Goal: Task Accomplishment & Management: Complete application form

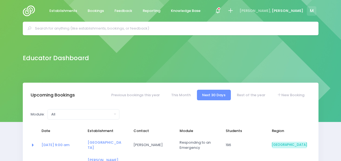
select select "5"
click at [234, 9] on icon at bounding box center [230, 11] width 6 height 6
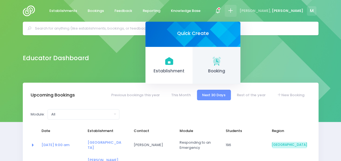
click at [236, 72] on span "Booking" at bounding box center [216, 71] width 39 height 6
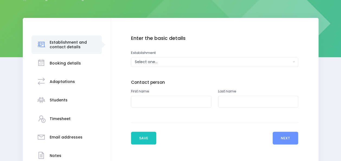
scroll to position [66, 0]
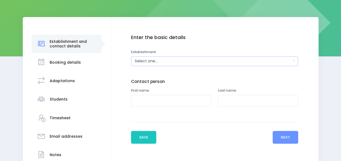
click at [158, 62] on div "Select one..." at bounding box center [213, 61] width 156 height 6
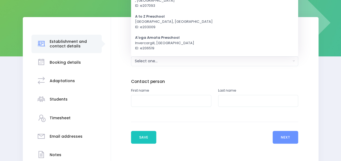
scroll to position [0, 0]
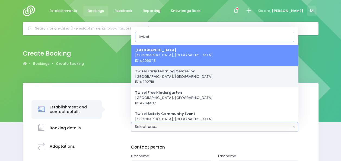
type input "twizel"
click at [159, 75] on span "Twizel Early Learning Centre Inc [GEOGRAPHIC_DATA], [GEOGRAPHIC_DATA] ID: e2027…" at bounding box center [174, 77] width 78 height 16
select select "202718"
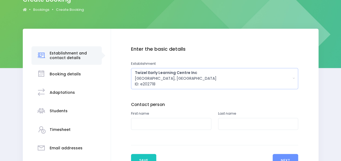
scroll to position [57, 0]
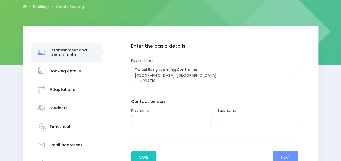
click at [157, 125] on input "text" at bounding box center [171, 121] width 80 height 12
type input "[PERSON_NAME]"
click at [239, 122] on input "text" at bounding box center [258, 121] width 80 height 12
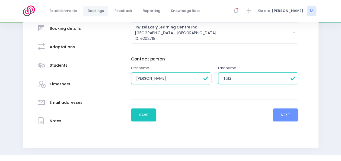
scroll to position [103, 0]
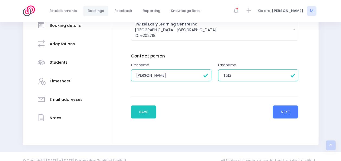
type input "Toki"
click at [283, 106] on button "Next" at bounding box center [286, 112] width 26 height 13
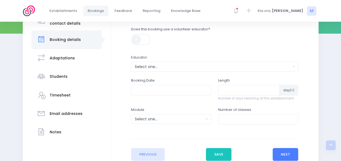
scroll to position [90, 0]
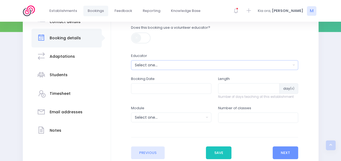
click at [171, 64] on div "Select one..." at bounding box center [213, 65] width 156 height 6
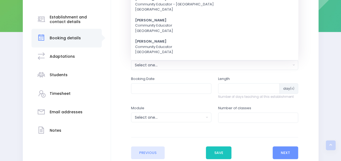
scroll to position [0, 0]
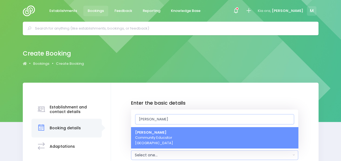
type input "[PERSON_NAME]"
click at [176, 147] on link "Megan Holden Community Educator South Island Region" at bounding box center [214, 137] width 167 height 21
select select "357484"
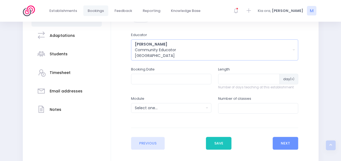
scroll to position [141, 0]
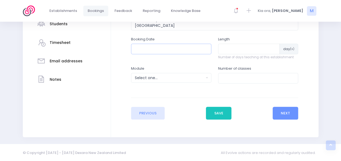
click at [180, 50] on input "text" at bounding box center [171, 49] width 80 height 10
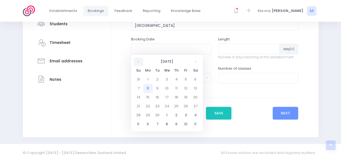
click at [137, 63] on th at bounding box center [139, 61] width 10 height 9
click at [198, 64] on th at bounding box center [196, 61] width 10 height 9
click at [159, 108] on td "21" at bounding box center [158, 106] width 10 height 9
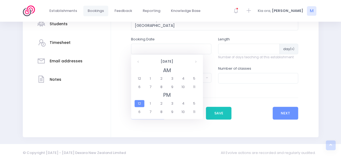
click at [140, 103] on span "12" at bounding box center [140, 103] width 10 height 7
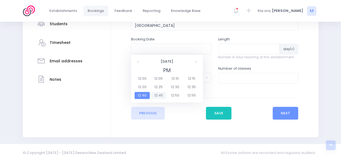
click at [162, 93] on span "12:45" at bounding box center [158, 95] width 15 height 7
type input "21/10/2025 12:45 PM"
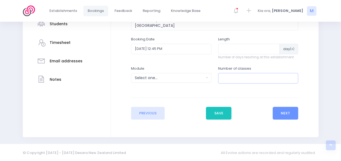
click at [230, 79] on input "number" at bounding box center [258, 78] width 80 height 10
type input "1"
click at [182, 75] on div "Select one..." at bounding box center [169, 78] width 69 height 6
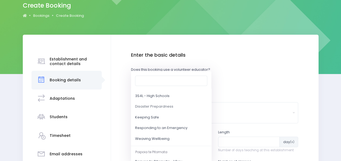
scroll to position [49, 0]
click at [192, 124] on link "Responding to an Emergency" at bounding box center [171, 129] width 80 height 11
select select "Responding to an Emergency"
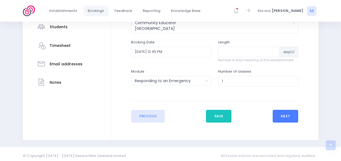
click at [282, 115] on button "Next" at bounding box center [286, 116] width 26 height 13
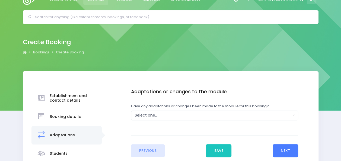
scroll to position [0, 0]
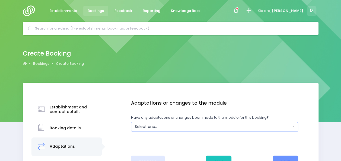
click at [166, 125] on div "Select one..." at bounding box center [213, 127] width 156 height 6
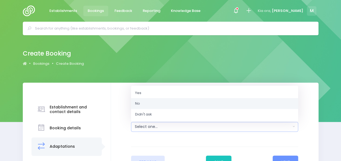
click at [154, 103] on link "No" at bounding box center [214, 103] width 167 height 11
select select "No"
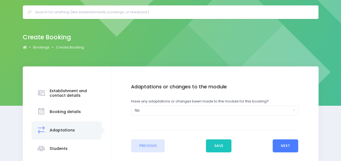
click at [278, 148] on button "Next" at bounding box center [286, 146] width 26 height 13
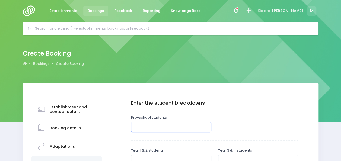
click at [185, 128] on input "number" at bounding box center [171, 127] width 80 height 10
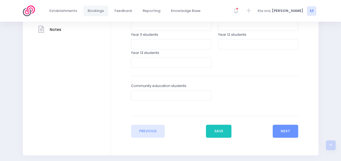
scroll to position [193, 0]
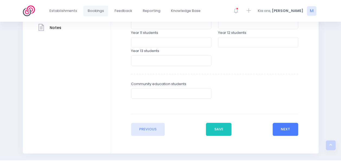
type input "15"
click at [296, 125] on button "Next" at bounding box center [286, 129] width 26 height 13
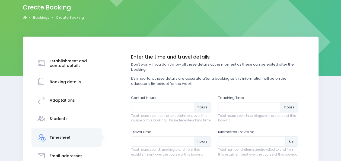
scroll to position [46, 0]
click at [232, 108] on input "number" at bounding box center [249, 107] width 63 height 10
type input ".5"
click at [155, 107] on input "number" at bounding box center [162, 107] width 63 height 10
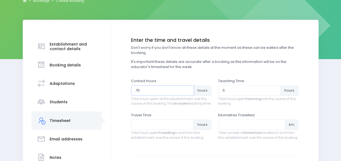
scroll to position [88, 0]
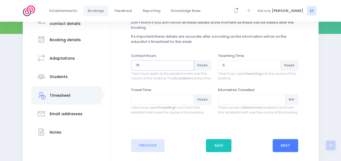
type input ".75"
click at [281, 150] on button "Next" at bounding box center [286, 145] width 26 height 13
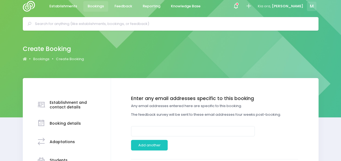
scroll to position [0, 0]
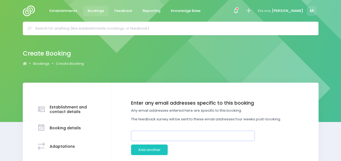
click at [185, 134] on input "email" at bounding box center [193, 136] width 124 height 10
drag, startPoint x: 183, startPoint y: 135, endPoint x: 96, endPoint y: 131, distance: 87.5
paste input "n.wilson@roncalli.school.nz>"
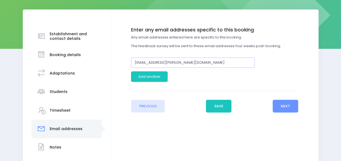
scroll to position [74, 0]
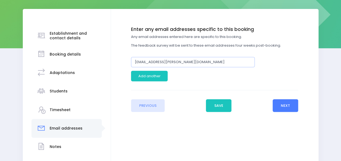
type input "kej.mcmillan@gmail.com"
click at [283, 104] on button "Next" at bounding box center [286, 105] width 26 height 13
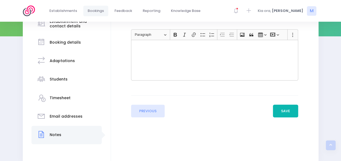
scroll to position [86, 0]
click at [286, 113] on button "Save" at bounding box center [286, 111] width 26 height 13
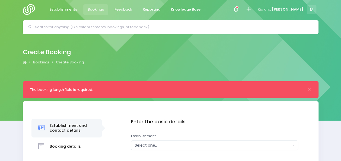
scroll to position [2, 0]
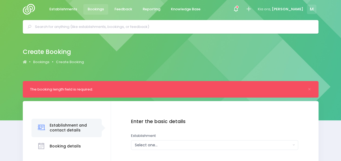
click at [109, 28] on input "text" at bounding box center [173, 27] width 276 height 8
click at [32, 6] on img at bounding box center [30, 9] width 15 height 11
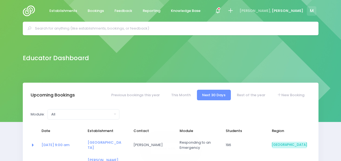
select select "5"
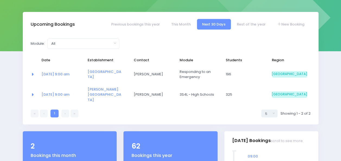
scroll to position [71, 0]
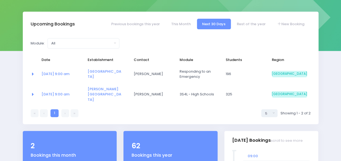
click at [75, 113] on icon at bounding box center [75, 113] width 2 height 0
click at [250, 24] on link "Rest of the year" at bounding box center [251, 24] width 39 height 11
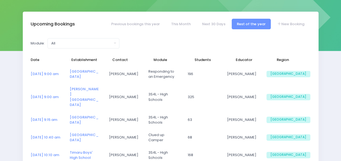
select select "5"
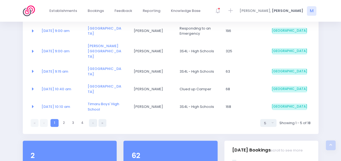
scroll to position [115, 0]
click at [91, 113] on div "Module: All Clued up Camper Community Education Community Education - Keeping S…" at bounding box center [171, 61] width 296 height 146
click at [93, 123] on icon at bounding box center [93, 123] width 1 height 0
select select "5"
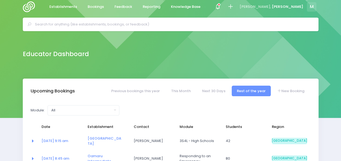
scroll to position [2, 0]
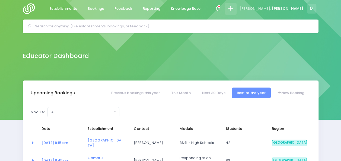
click at [234, 5] on icon at bounding box center [230, 8] width 6 height 6
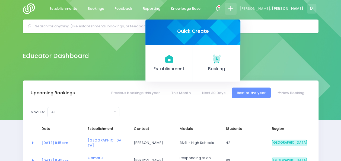
click at [124, 27] on input "text" at bounding box center [173, 26] width 276 height 8
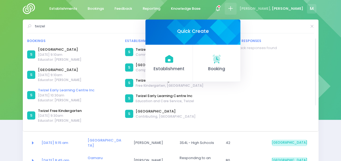
type input "twizel"
click at [44, 90] on link "Twizel Early Learning Centre Inc" at bounding box center [66, 90] width 56 height 5
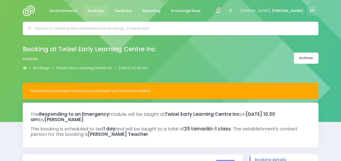
select select "5"
click at [109, 24] on div at bounding box center [171, 29] width 296 height 14
click at [106, 29] on input "text" at bounding box center [173, 28] width 276 height 8
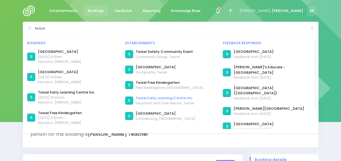
type input "twizel"
click at [172, 98] on link "Twizel Early Learning Centre Inc" at bounding box center [165, 98] width 58 height 5
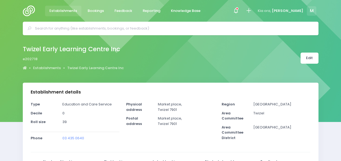
select select "5"
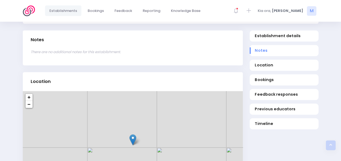
scroll to position [169, 0]
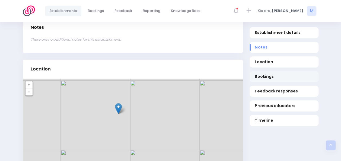
click at [284, 74] on span "Bookings" at bounding box center [284, 77] width 58 height 6
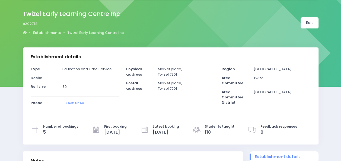
scroll to position [0, 0]
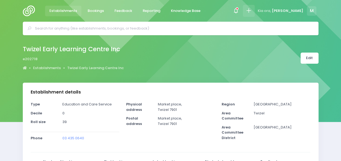
click at [252, 11] on icon at bounding box center [249, 11] width 6 height 6
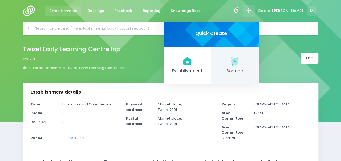
click at [254, 69] on span "Booking" at bounding box center [235, 71] width 39 height 6
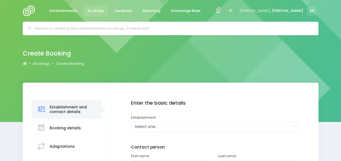
click at [164, 123] on button "Select one..." at bounding box center [214, 127] width 167 height 10
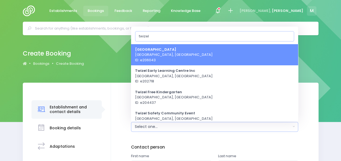
type input "twizel"
click at [177, 65] on link "[GEOGRAPHIC_DATA] [GEOGRAPHIC_DATA], [GEOGRAPHIC_DATA] ID: e206043" at bounding box center [214, 54] width 167 height 21
select select "206043"
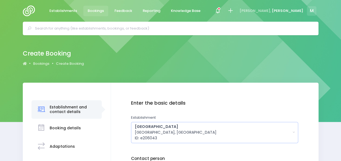
click at [176, 133] on div "[GEOGRAPHIC_DATA] [GEOGRAPHIC_DATA], [GEOGRAPHIC_DATA] ID: e206043" at bounding box center [213, 132] width 156 height 17
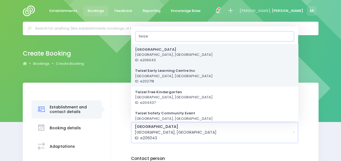
type input "twize"
click at [180, 77] on span "Twizel Early Learning Centre Inc [GEOGRAPHIC_DATA], [GEOGRAPHIC_DATA] ID: e2027…" at bounding box center [174, 76] width 78 height 16
select select "202718"
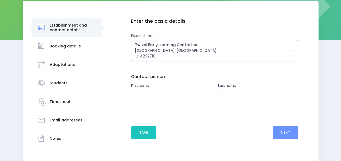
scroll to position [83, 0]
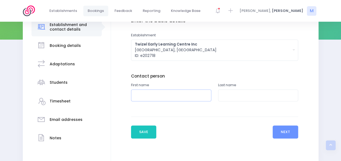
click at [160, 96] on input "text" at bounding box center [171, 96] width 80 height 12
type input "[PERSON_NAME]"
type input "Toki"
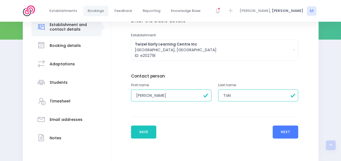
click at [287, 126] on button "Next" at bounding box center [286, 132] width 26 height 13
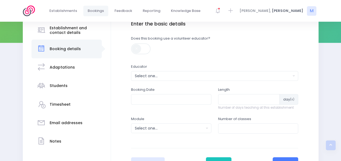
scroll to position [87, 0]
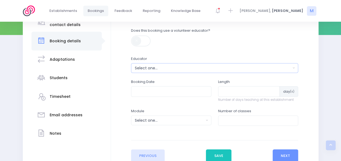
click at [169, 69] on div "Select one..." at bounding box center [213, 68] width 156 height 6
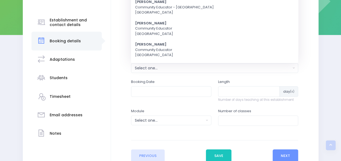
scroll to position [0, 0]
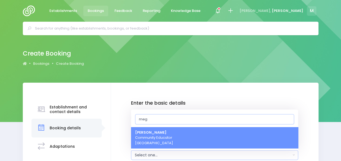
type input "meg"
click at [160, 137] on span "Megan Holden Community Educator South Island Region" at bounding box center [154, 138] width 38 height 16
select select "357484"
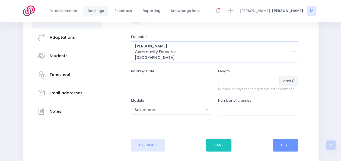
scroll to position [117, 0]
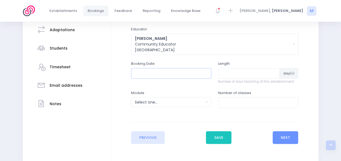
click at [155, 74] on input "text" at bounding box center [171, 73] width 80 height 10
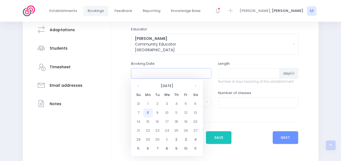
type input "21/10/2025 12:45 PM"
type input "1"
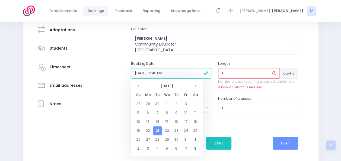
type input "1"
click at [270, 71] on input "1" at bounding box center [249, 73] width 62 height 10
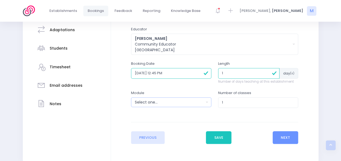
click at [164, 103] on div "Select one..." at bounding box center [169, 103] width 69 height 6
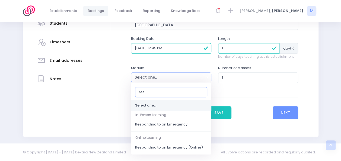
scroll to position [141, 0]
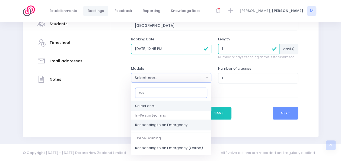
type input "res"
click at [164, 124] on span "Responding to an Emergency" at bounding box center [161, 125] width 52 height 5
select select "Responding to an Emergency"
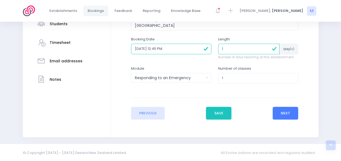
click at [277, 112] on button "Next" at bounding box center [286, 113] width 26 height 13
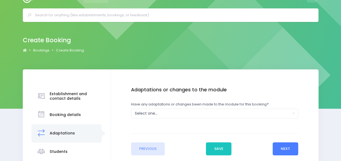
scroll to position [0, 0]
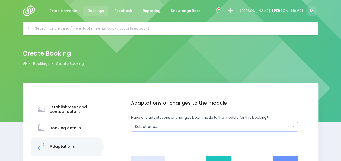
click at [195, 126] on div "Select one..." at bounding box center [213, 127] width 156 height 6
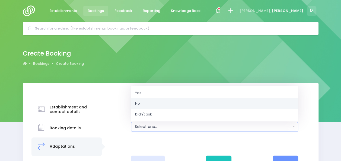
click at [183, 104] on link "No" at bounding box center [214, 103] width 167 height 11
select select "No"
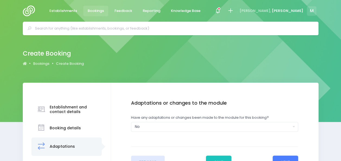
click at [278, 158] on button "Next" at bounding box center [286, 162] width 26 height 13
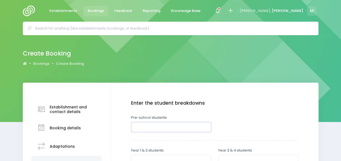
click at [183, 124] on input "number" at bounding box center [171, 127] width 80 height 10
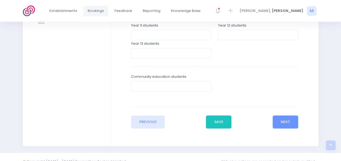
scroll to position [201, 0]
type input "15"
click at [281, 121] on button "Next" at bounding box center [286, 121] width 26 height 13
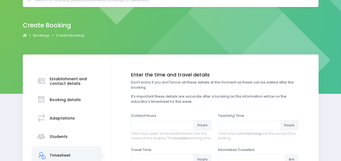
scroll to position [0, 0]
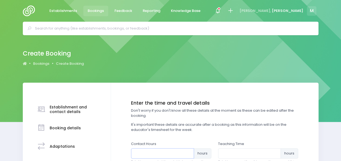
click at [140, 154] on input "number" at bounding box center [162, 153] width 63 height 10
type input ".5"
click at [231, 155] on input "number" at bounding box center [249, 153] width 63 height 10
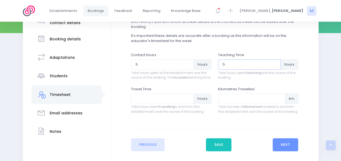
scroll to position [90, 0]
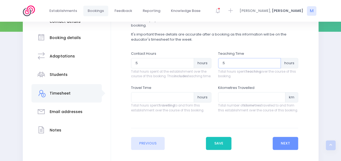
type input ".5"
click at [231, 155] on div "Enter the basic details Establishment Select one... 120 Aerodrome Rd Preschool …" at bounding box center [215, 79] width 208 height 175
click at [282, 145] on button "Next" at bounding box center [286, 143] width 26 height 13
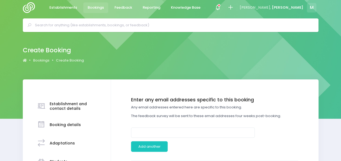
scroll to position [0, 0]
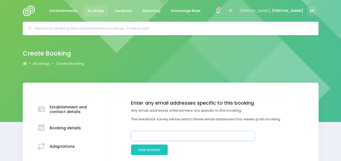
click at [172, 134] on input "email" at bounding box center [193, 136] width 124 height 10
type input "kej.mcmillan@gmail.com"
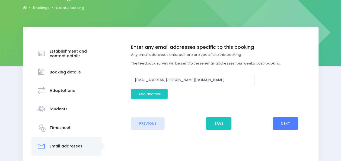
click at [291, 122] on button "Next" at bounding box center [286, 123] width 26 height 13
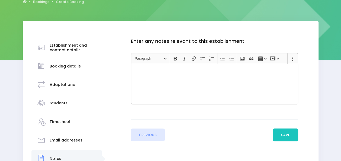
scroll to position [63, 0]
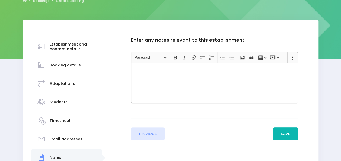
click at [284, 128] on button "Save" at bounding box center [286, 134] width 26 height 13
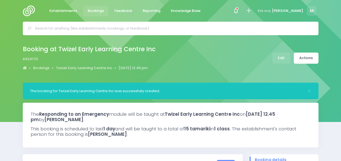
select select "5"
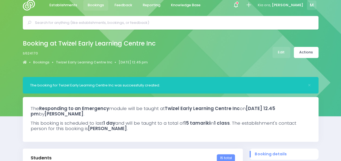
scroll to position [5, 0]
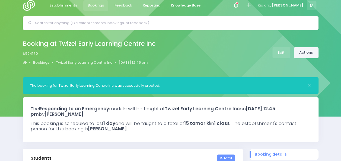
click at [308, 53] on link "Actions" at bounding box center [306, 52] width 25 height 11
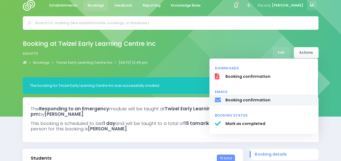
click at [242, 99] on span "Booking confirmation" at bounding box center [268, 100] width 87 height 6
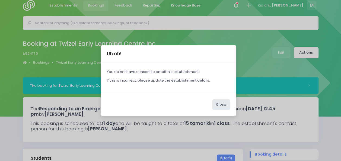
drag, startPoint x: 221, startPoint y: 101, endPoint x: 324, endPoint y: 56, distance: 112.1
click at [324, 56] on div "Uh oh! You do not have consent to email this establishment. If this is incorrec…" at bounding box center [170, 80] width 341 height 161
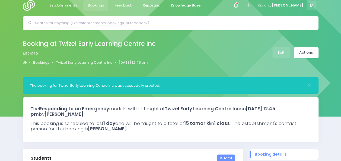
click at [324, 56] on div "Booking at Twizel Early Learning Centre Inc b524170 Bookings Twizel Early Learn…" at bounding box center [170, 53] width 309 height 29
click at [310, 55] on link "Actions" at bounding box center [306, 52] width 25 height 11
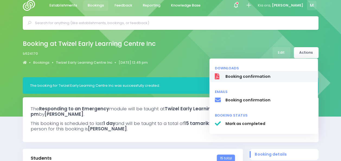
click at [261, 78] on span "Booking confirmation" at bounding box center [268, 77] width 87 height 6
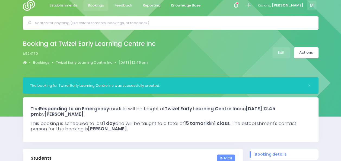
click at [122, 20] on input "text" at bounding box center [173, 23] width 276 height 8
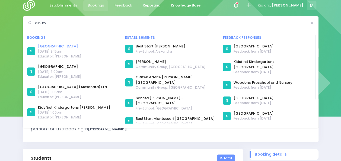
type input "albury"
click at [54, 48] on link "[GEOGRAPHIC_DATA]" at bounding box center [59, 46] width 43 height 5
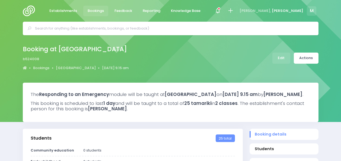
select select "5"
